Goal: Transaction & Acquisition: Purchase product/service

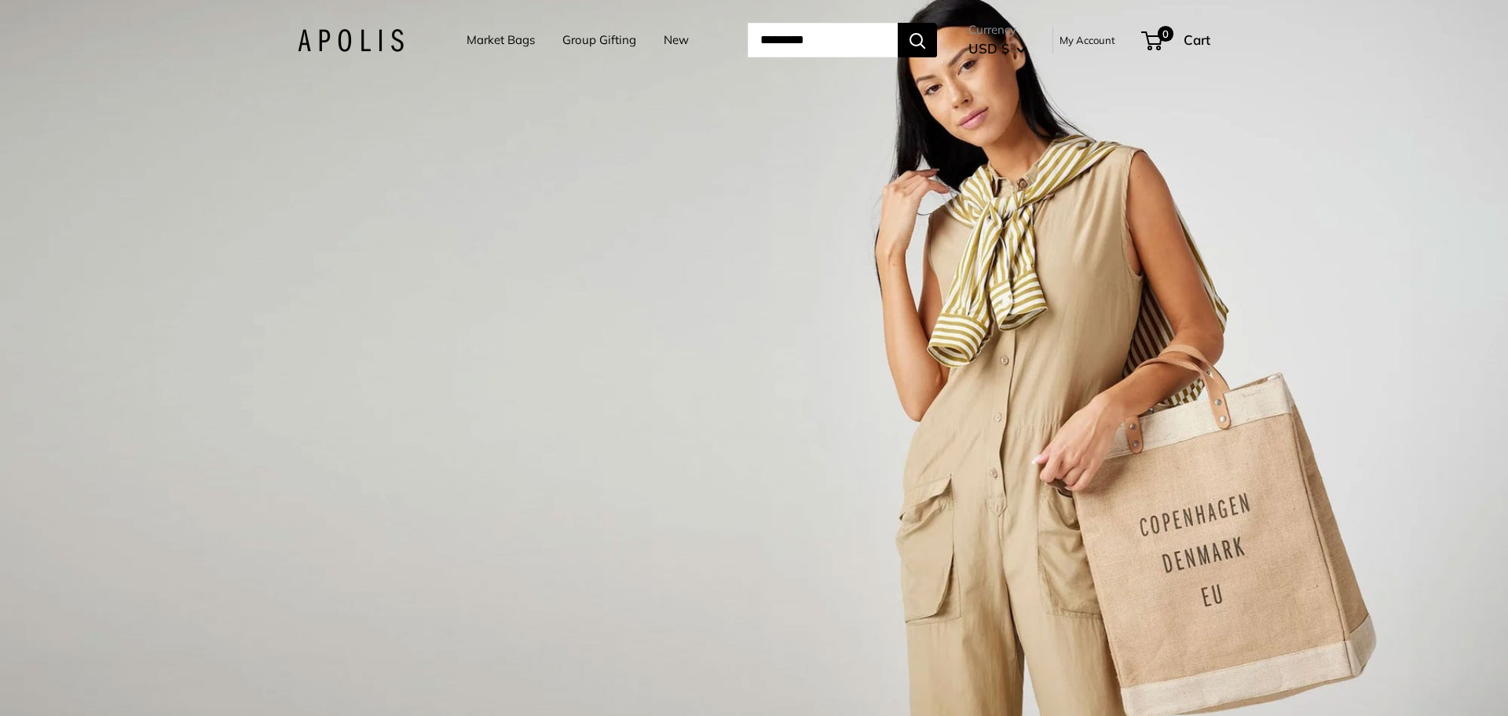
click at [478, 43] on link "Market Bags" at bounding box center [501, 40] width 68 height 22
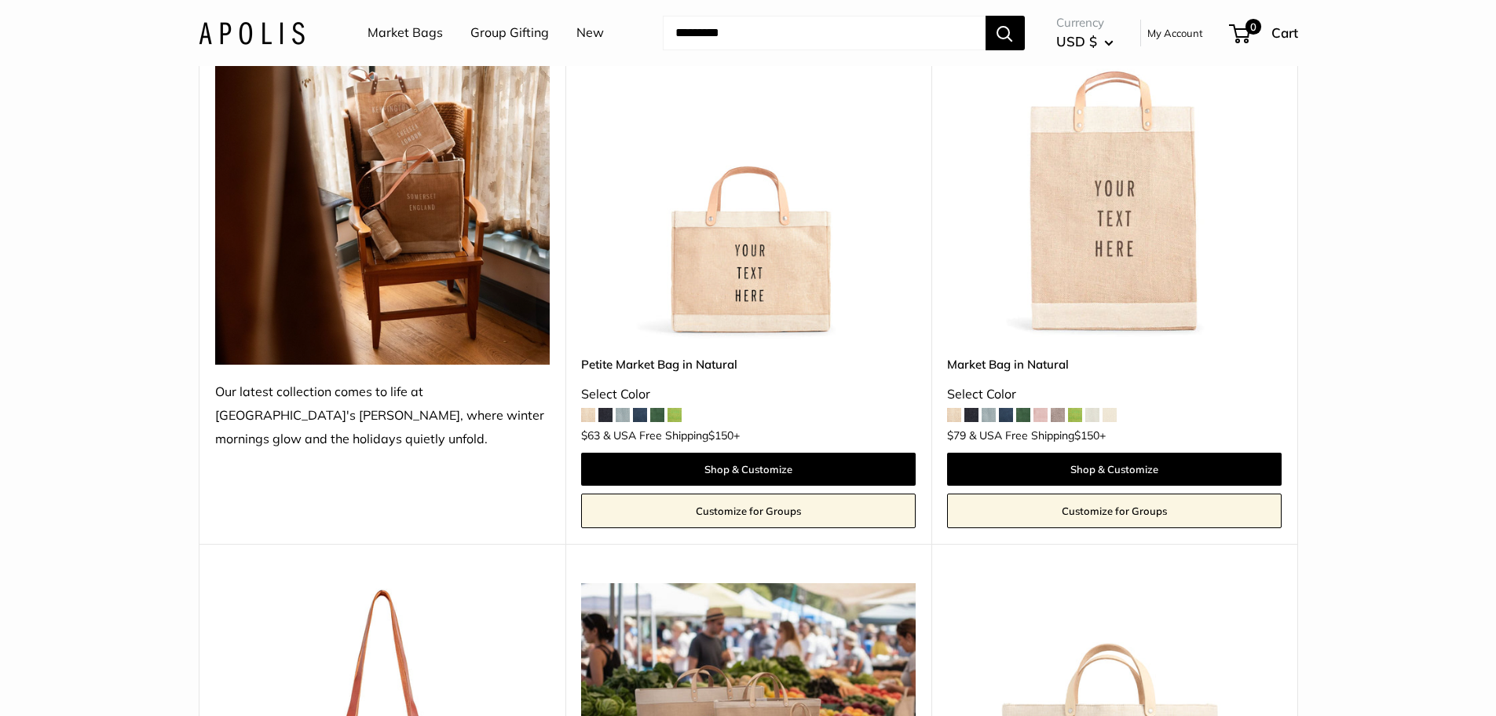
scroll to position [166, 0]
